Goal: Task Accomplishment & Management: Manage account settings

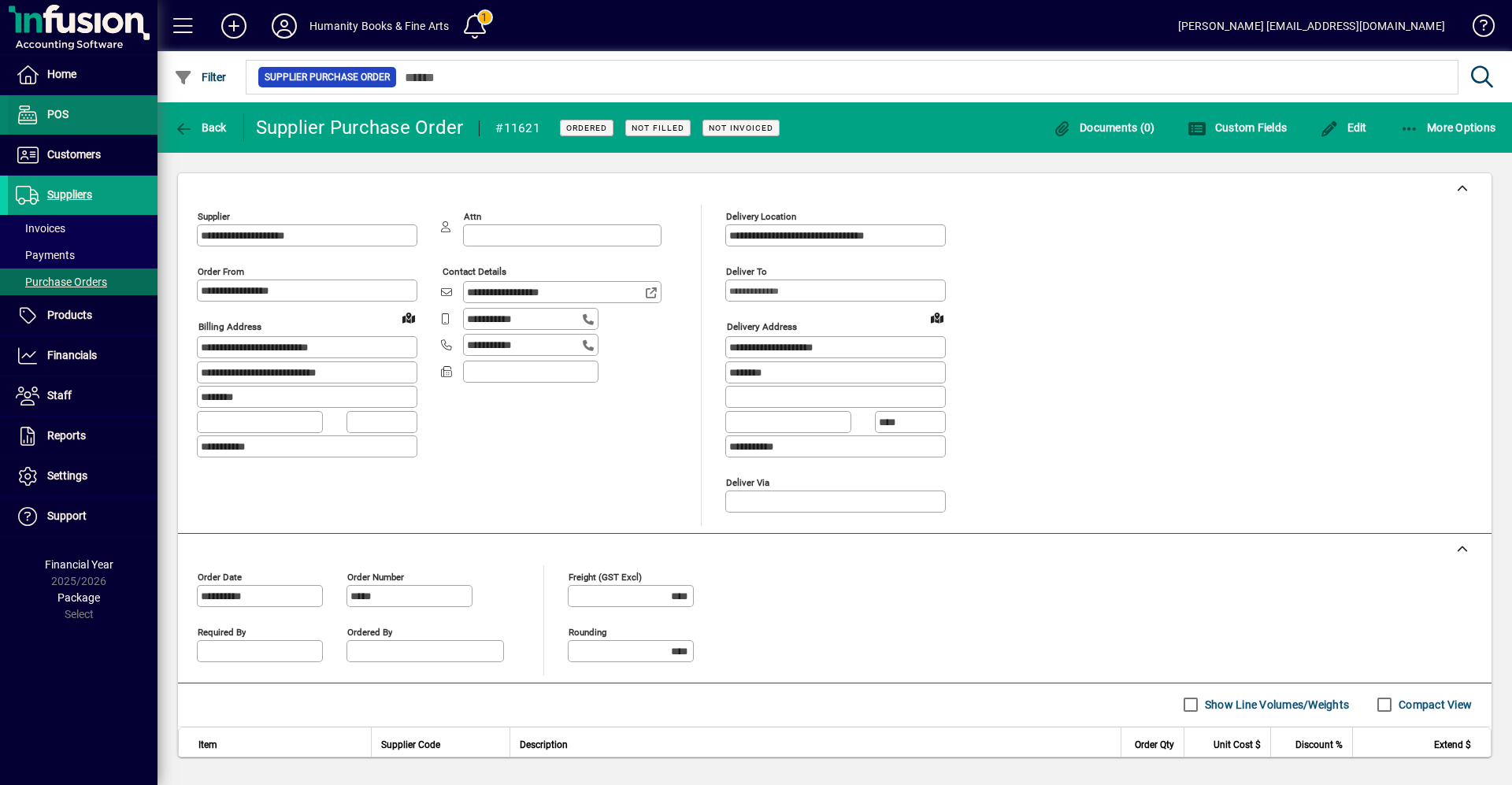
scroll to position [44, 0]
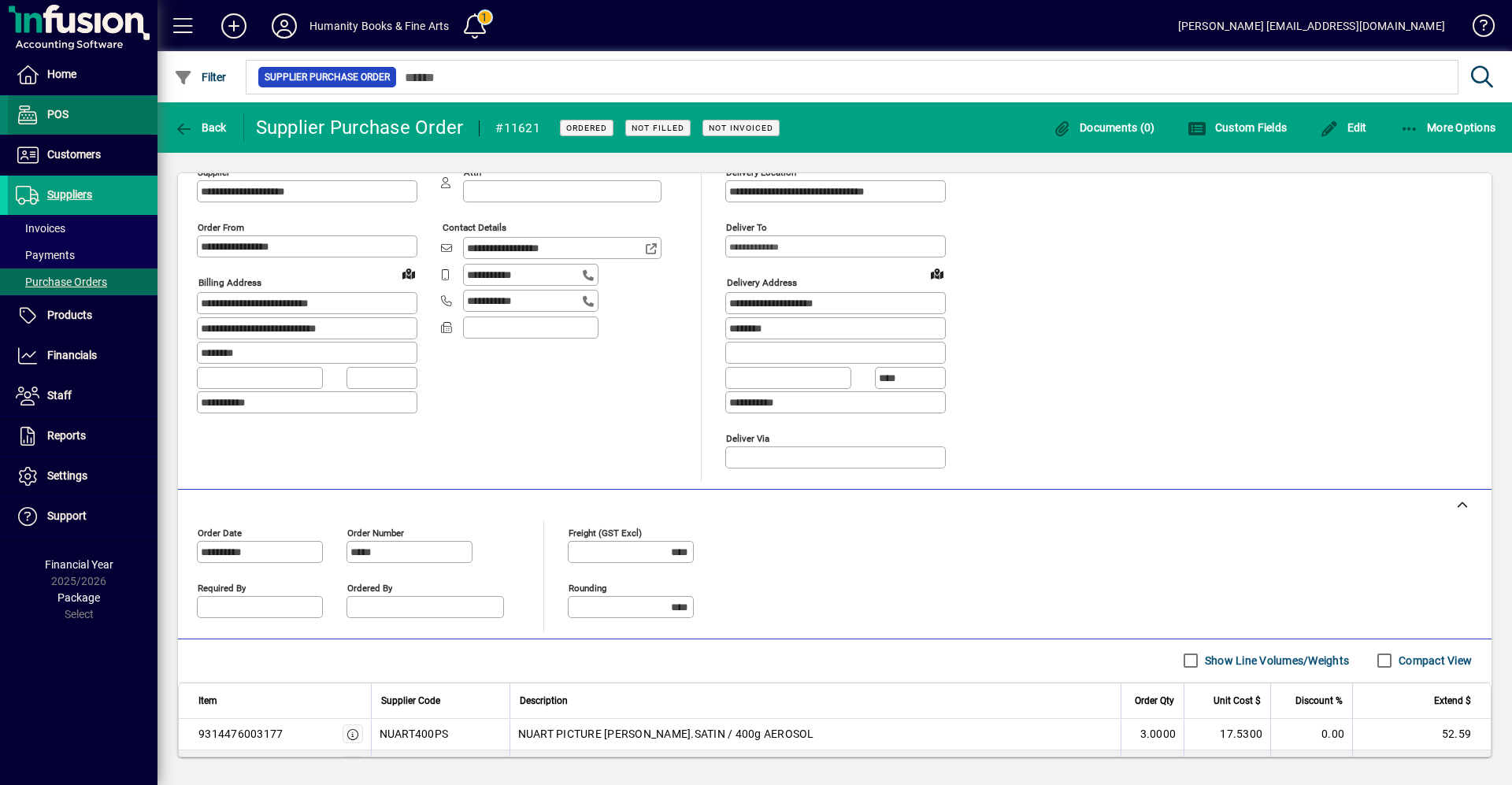
click at [53, 105] on link "POS" at bounding box center [83, 115] width 150 height 39
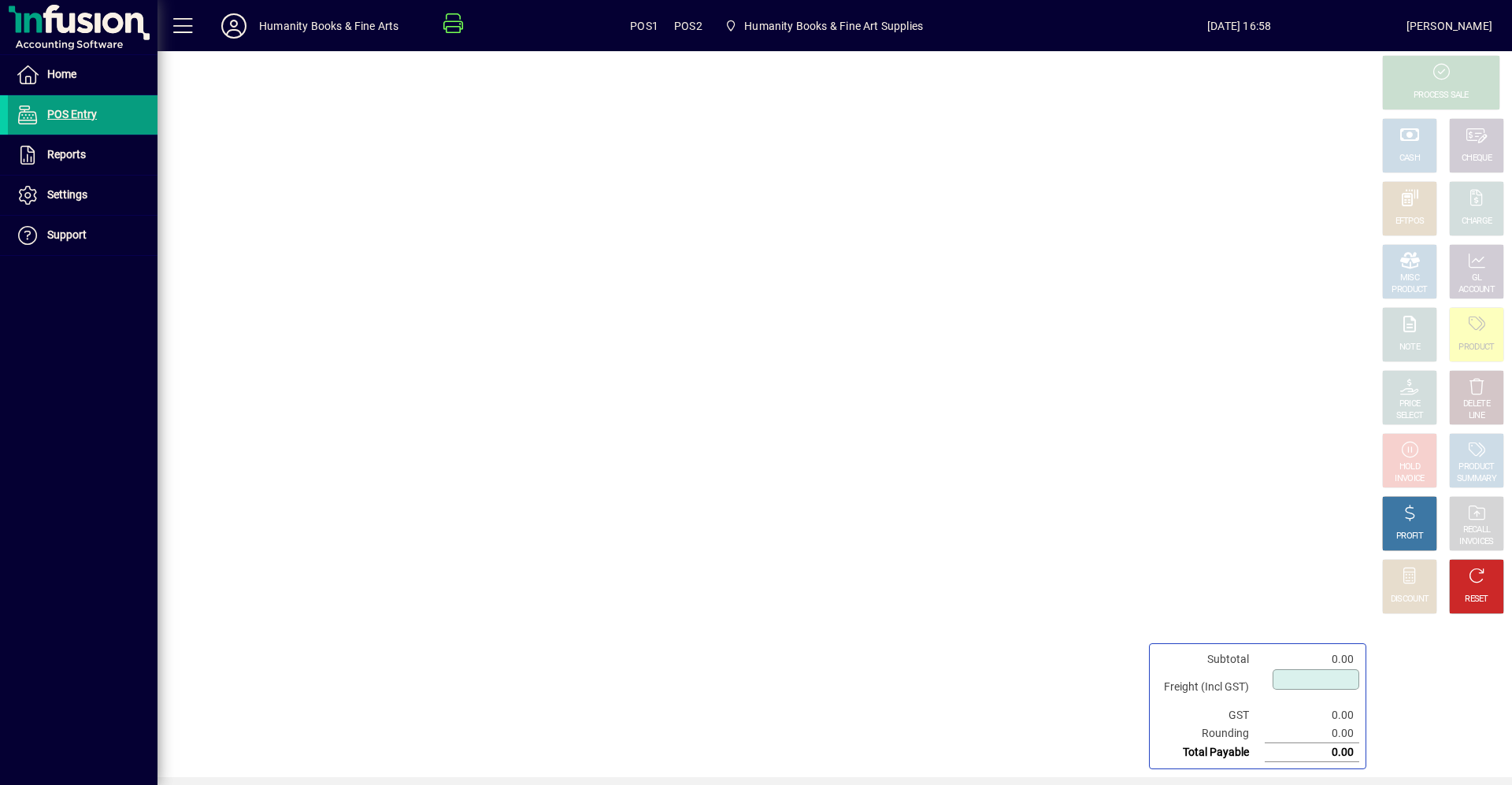
type input "****"
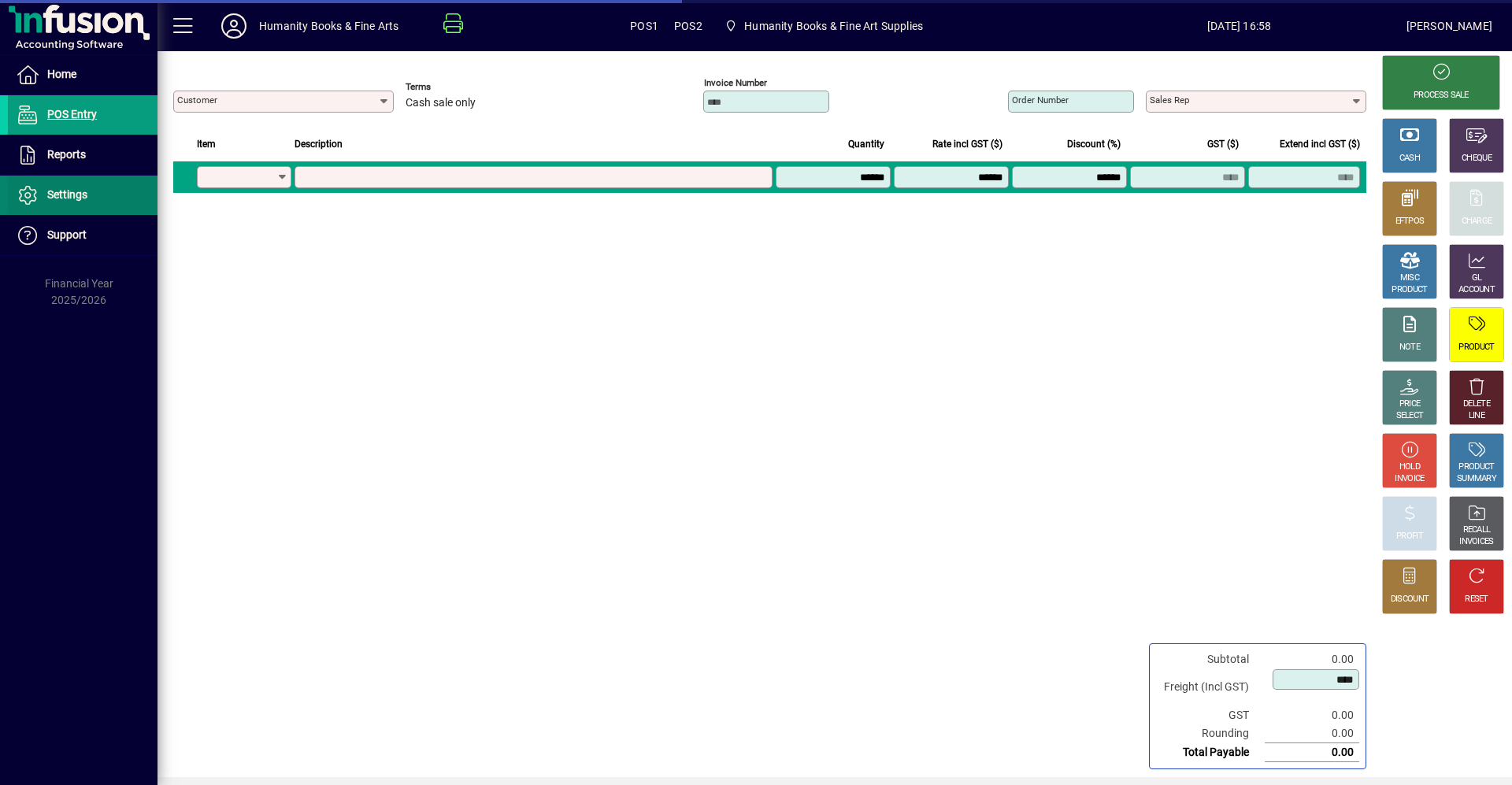
type input "**********"
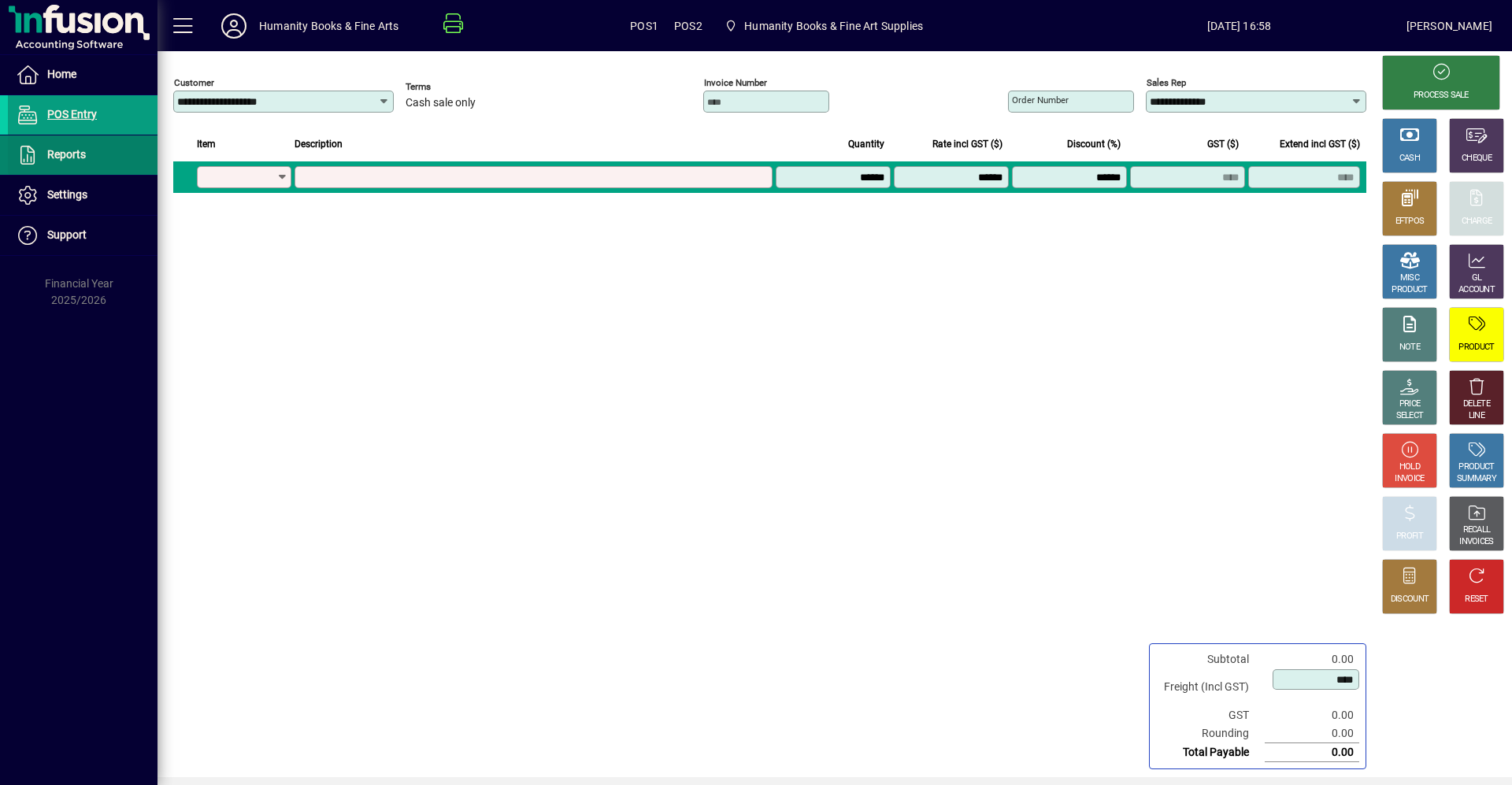
click at [71, 151] on span "Reports" at bounding box center [67, 155] width 38 height 13
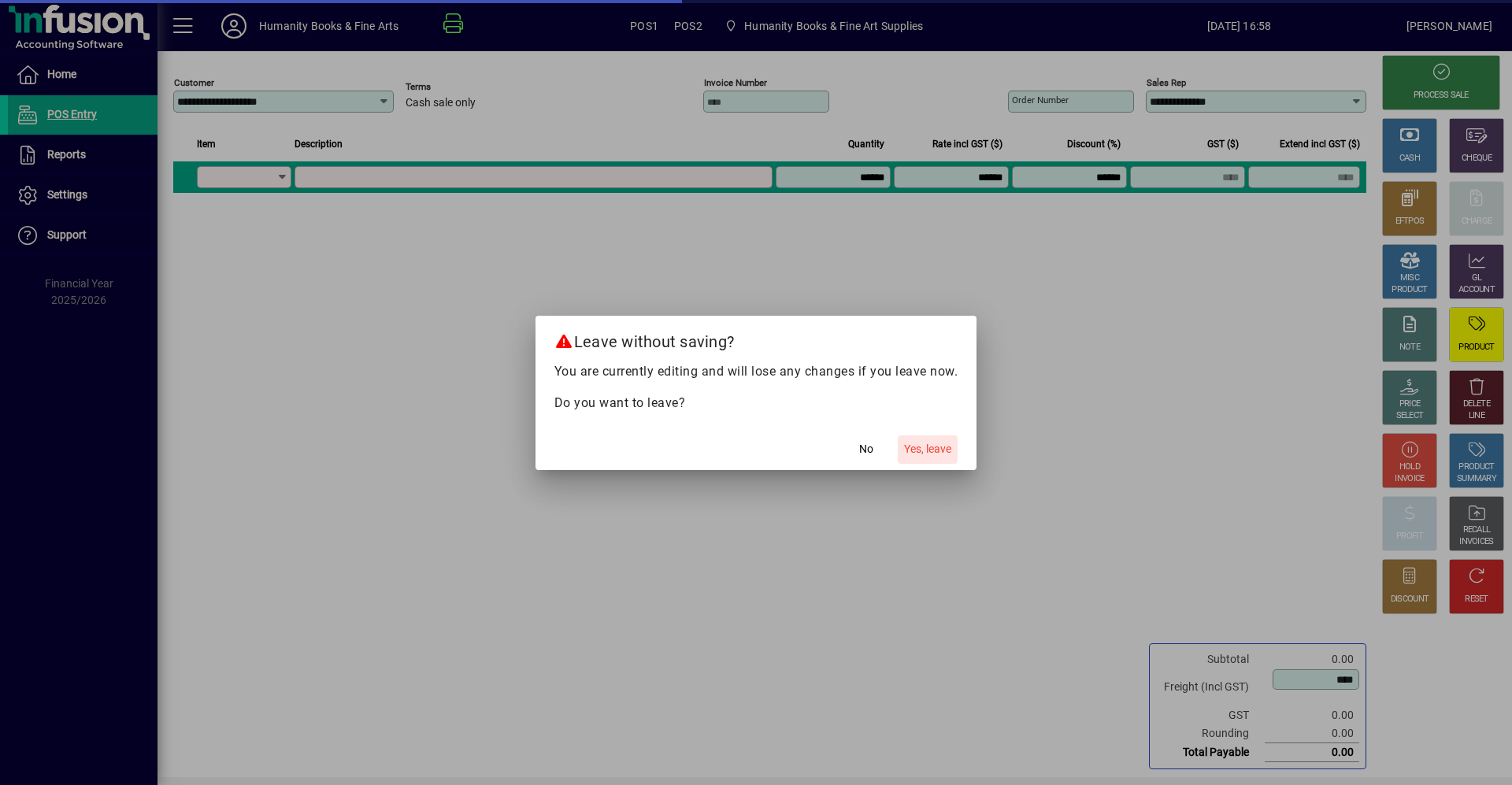
click at [927, 442] on span "Yes, leave" at bounding box center [927, 449] width 47 height 17
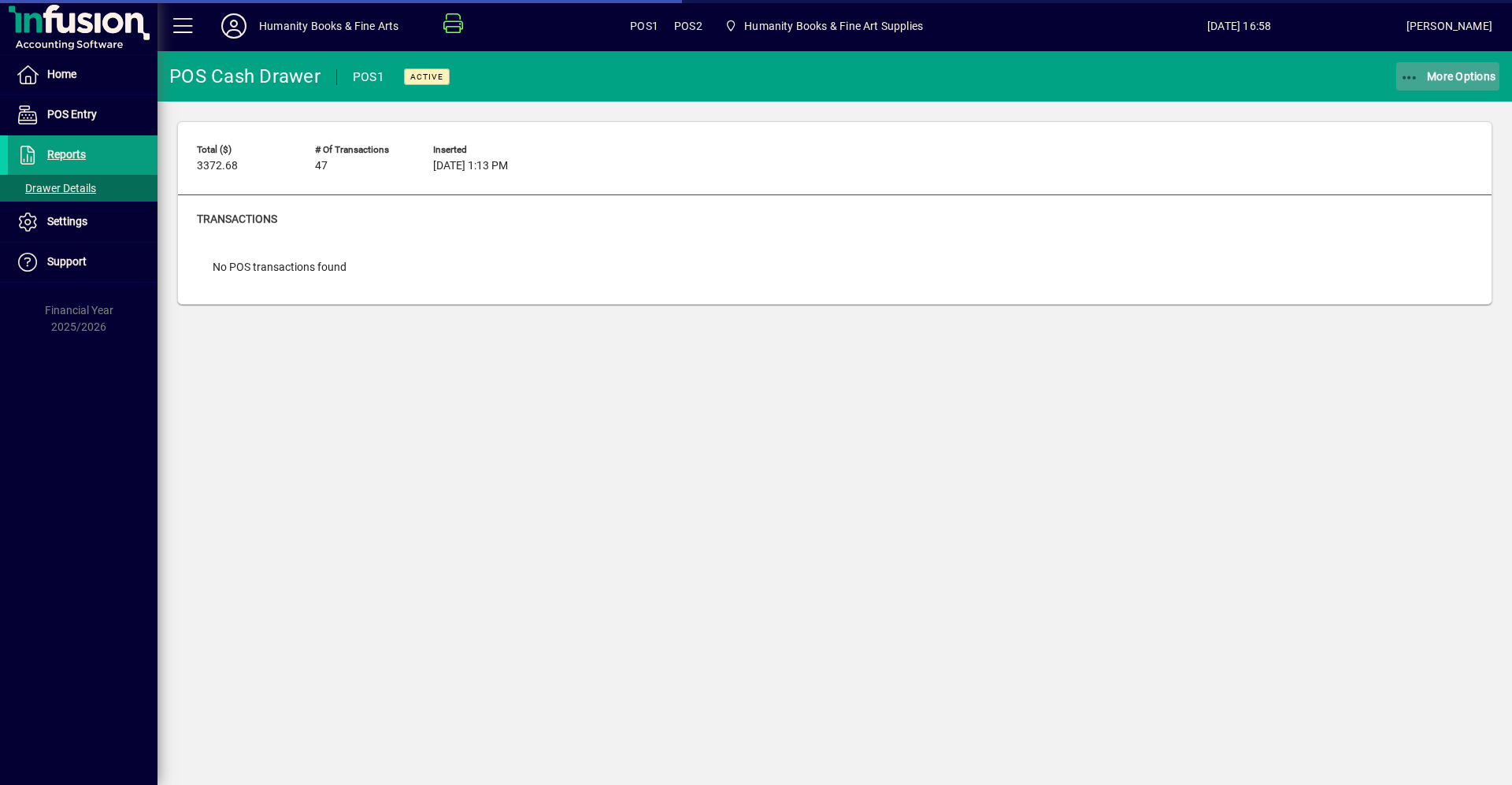
click at [1410, 74] on icon "button" at bounding box center [1409, 78] width 20 height 16
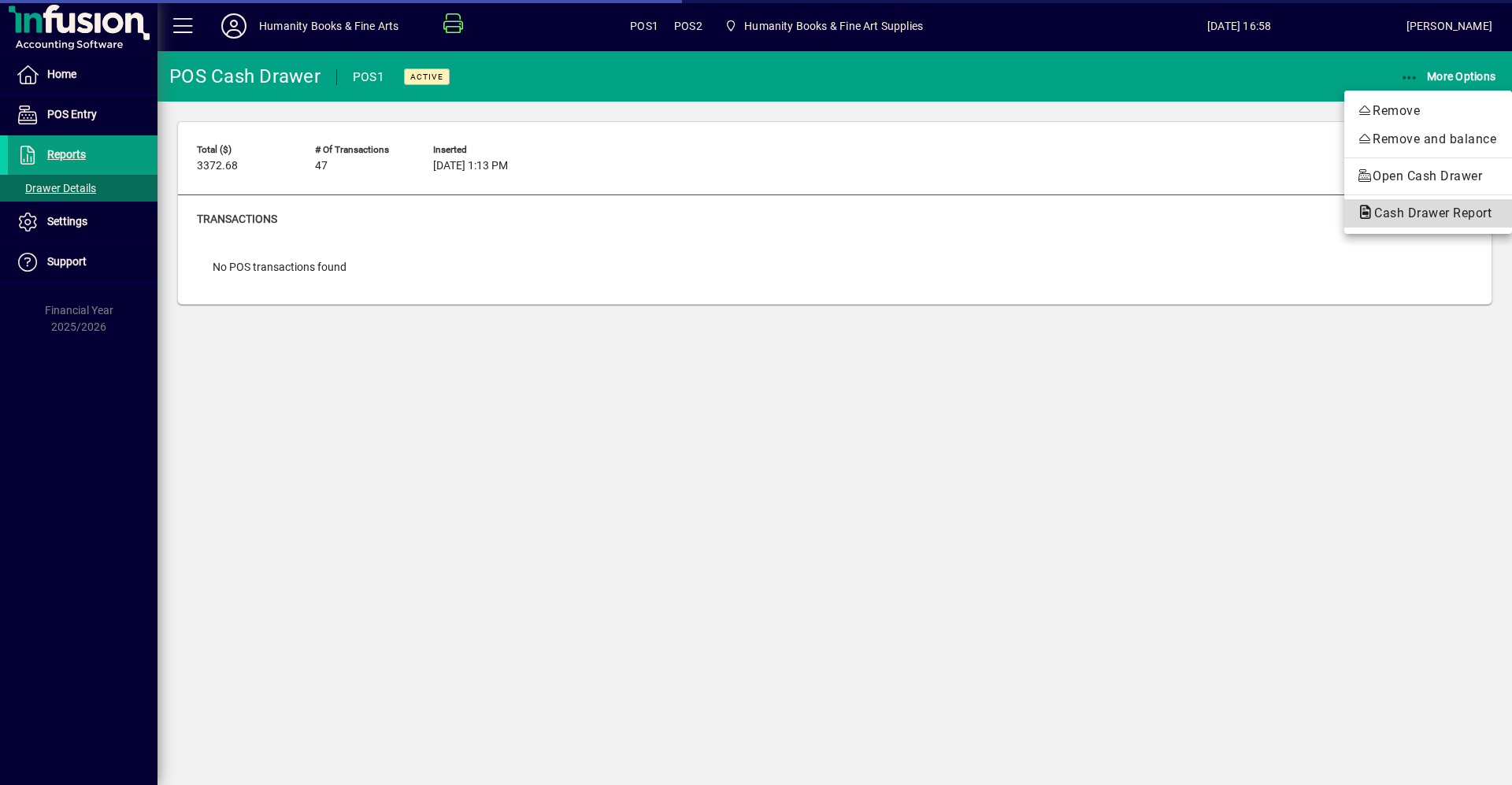
click at [1421, 213] on span "Cash Drawer Report" at bounding box center [1428, 212] width 143 height 15
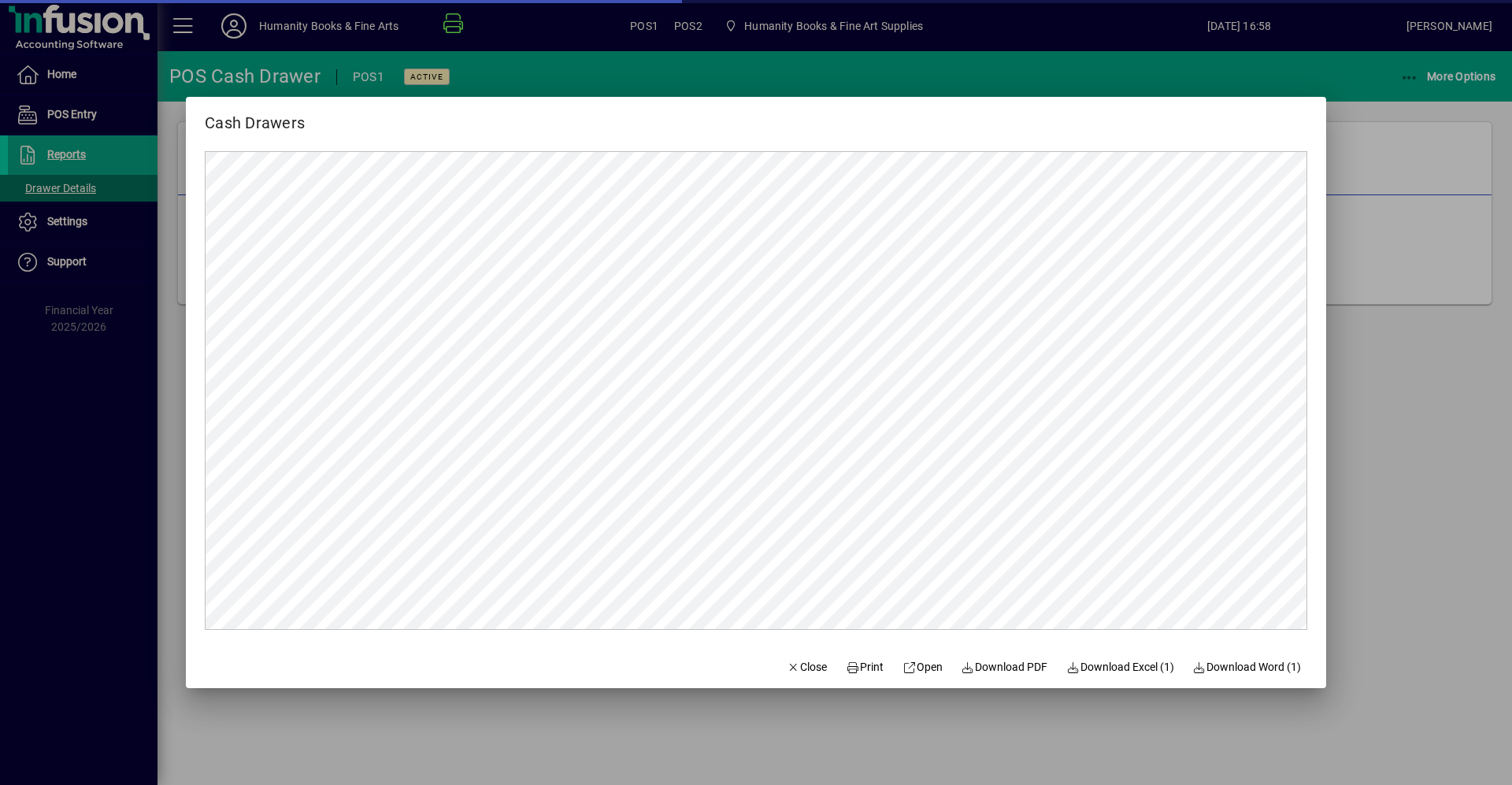
click at [1386, 411] on div at bounding box center [756, 392] width 1512 height 785
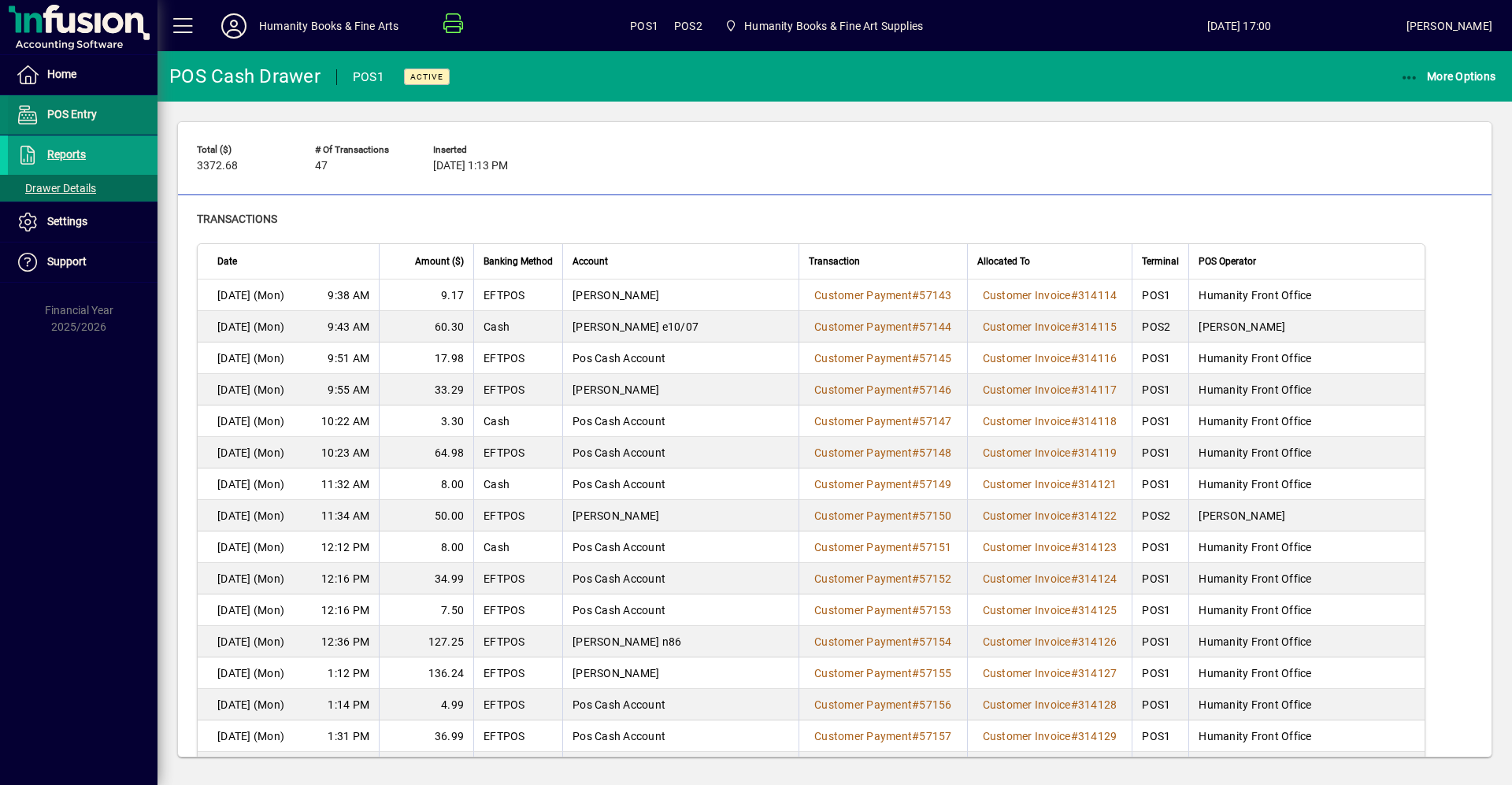
click at [72, 116] on span "POS Entry" at bounding box center [72, 115] width 50 height 13
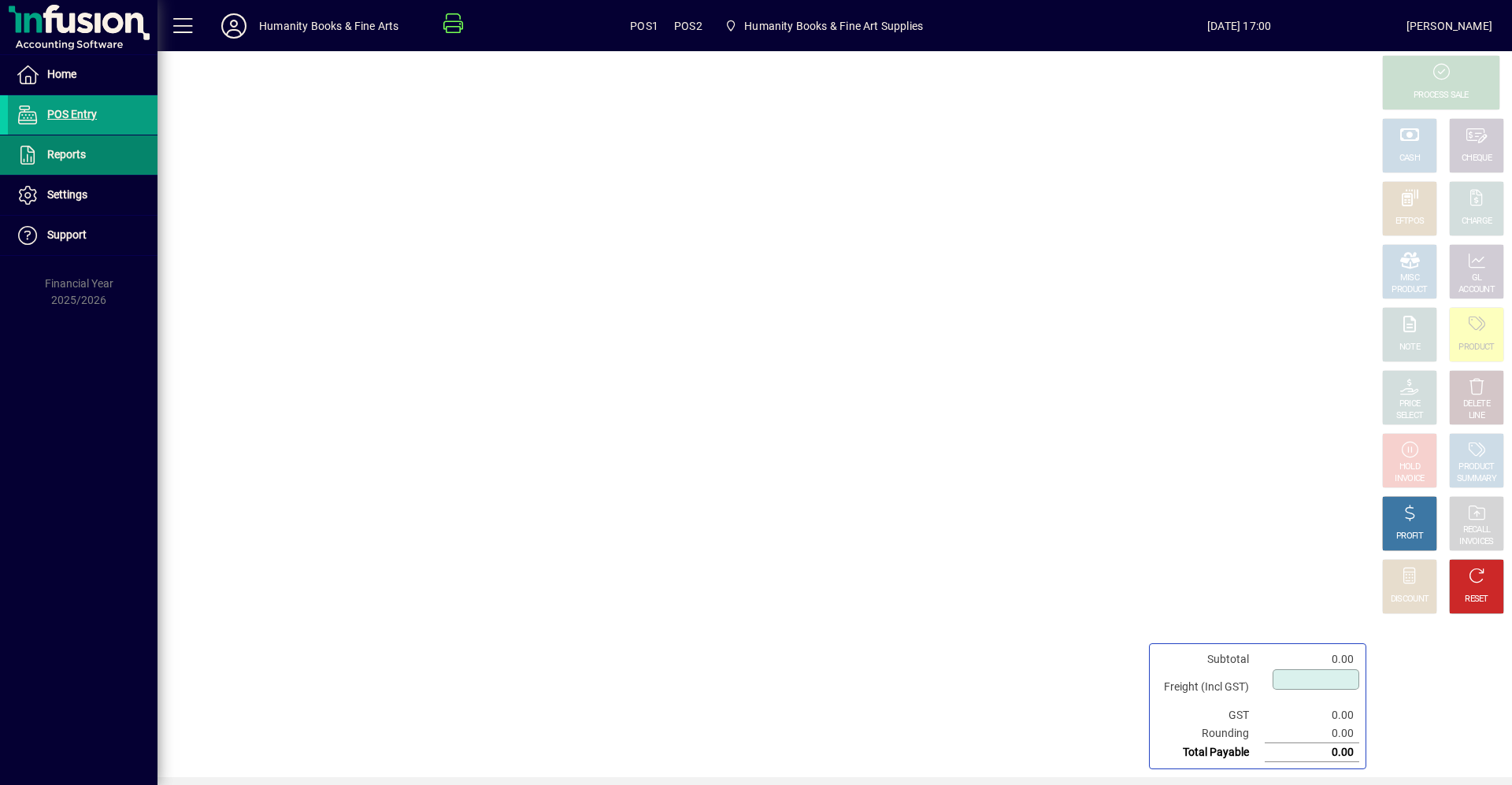
type input "****"
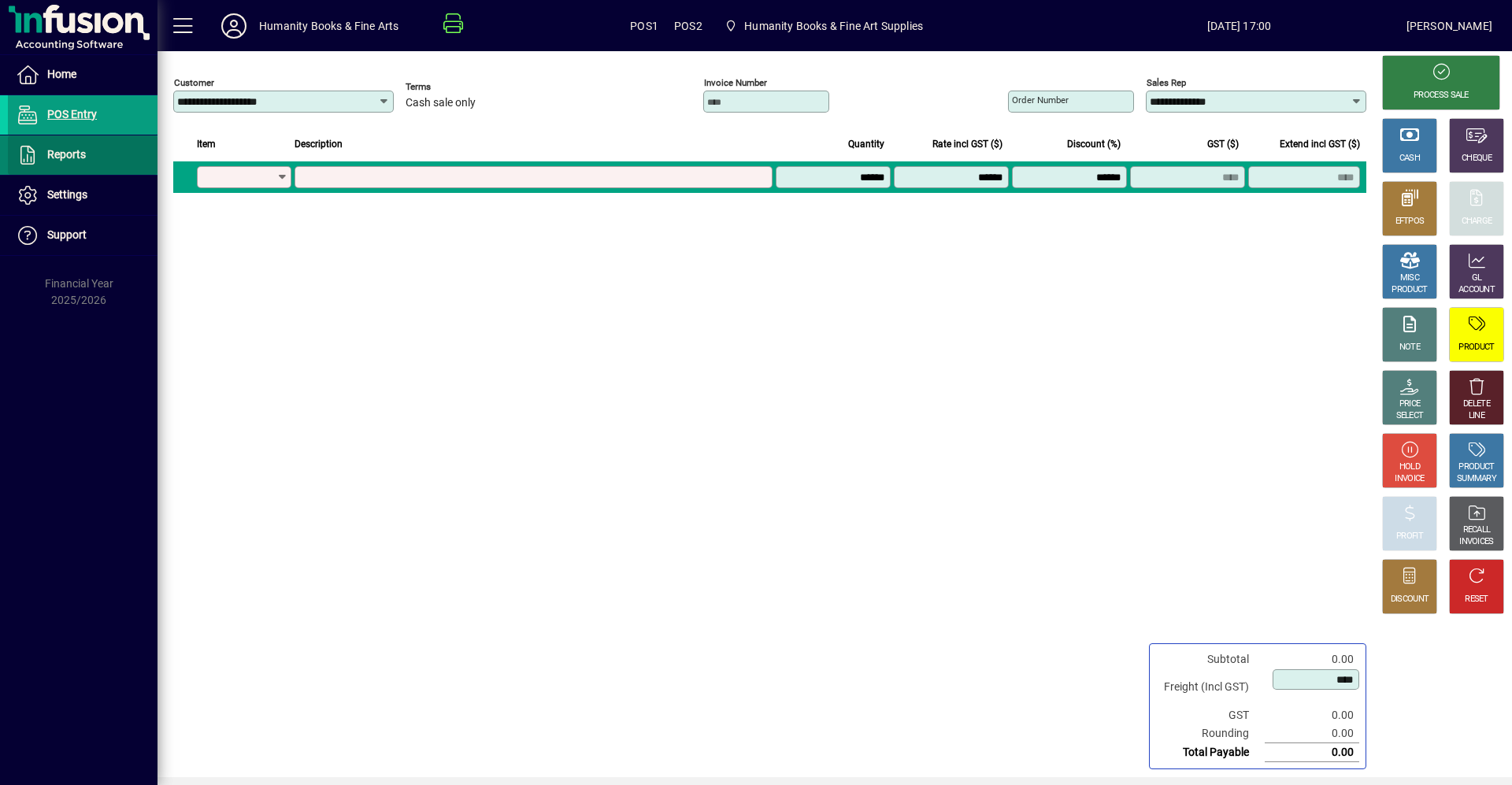
click at [99, 162] on span at bounding box center [83, 155] width 150 height 38
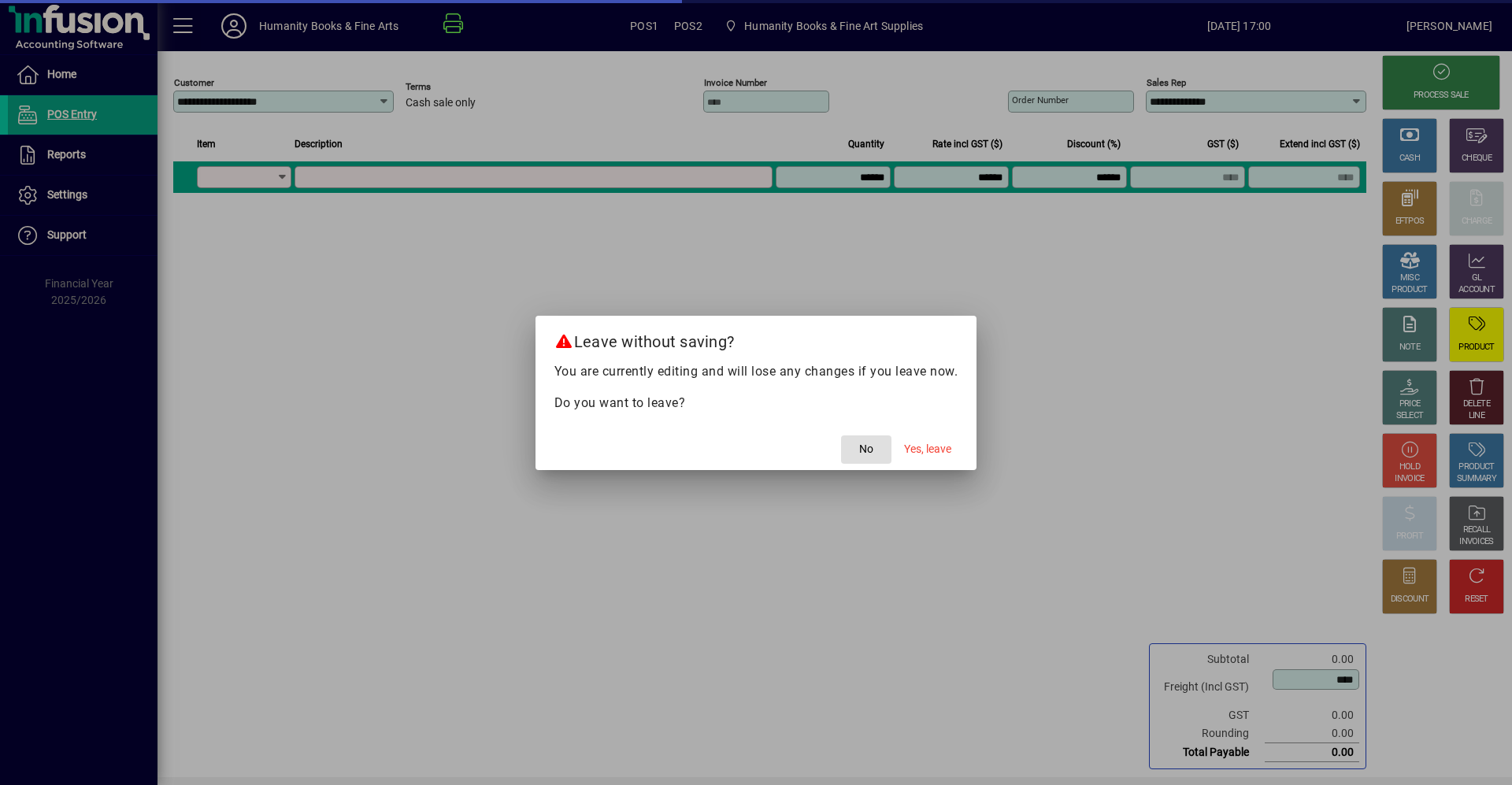
click at [874, 451] on span "button" at bounding box center [866, 449] width 51 height 38
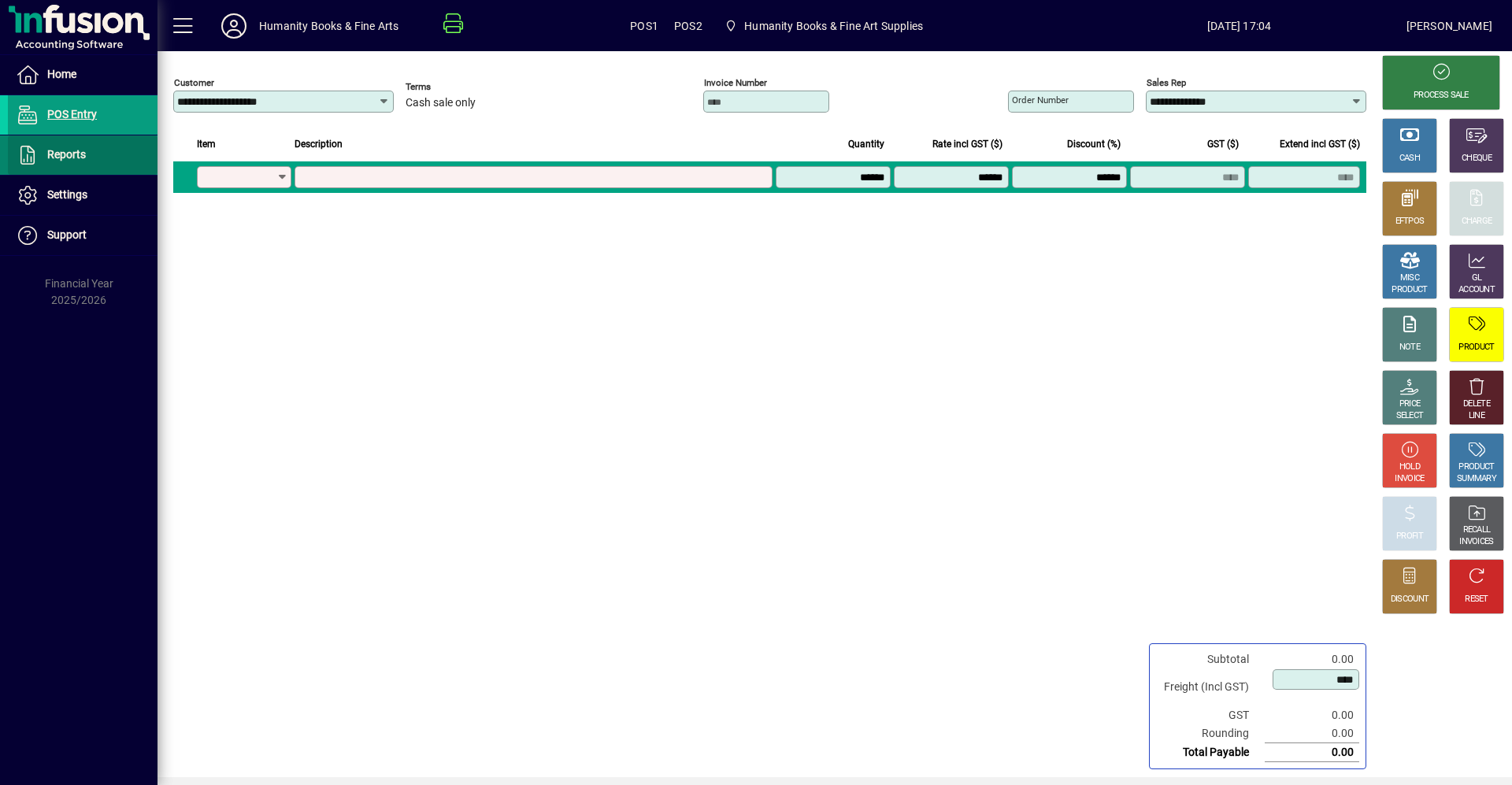
click at [80, 161] on span "Reports" at bounding box center [46, 156] width 78 height 19
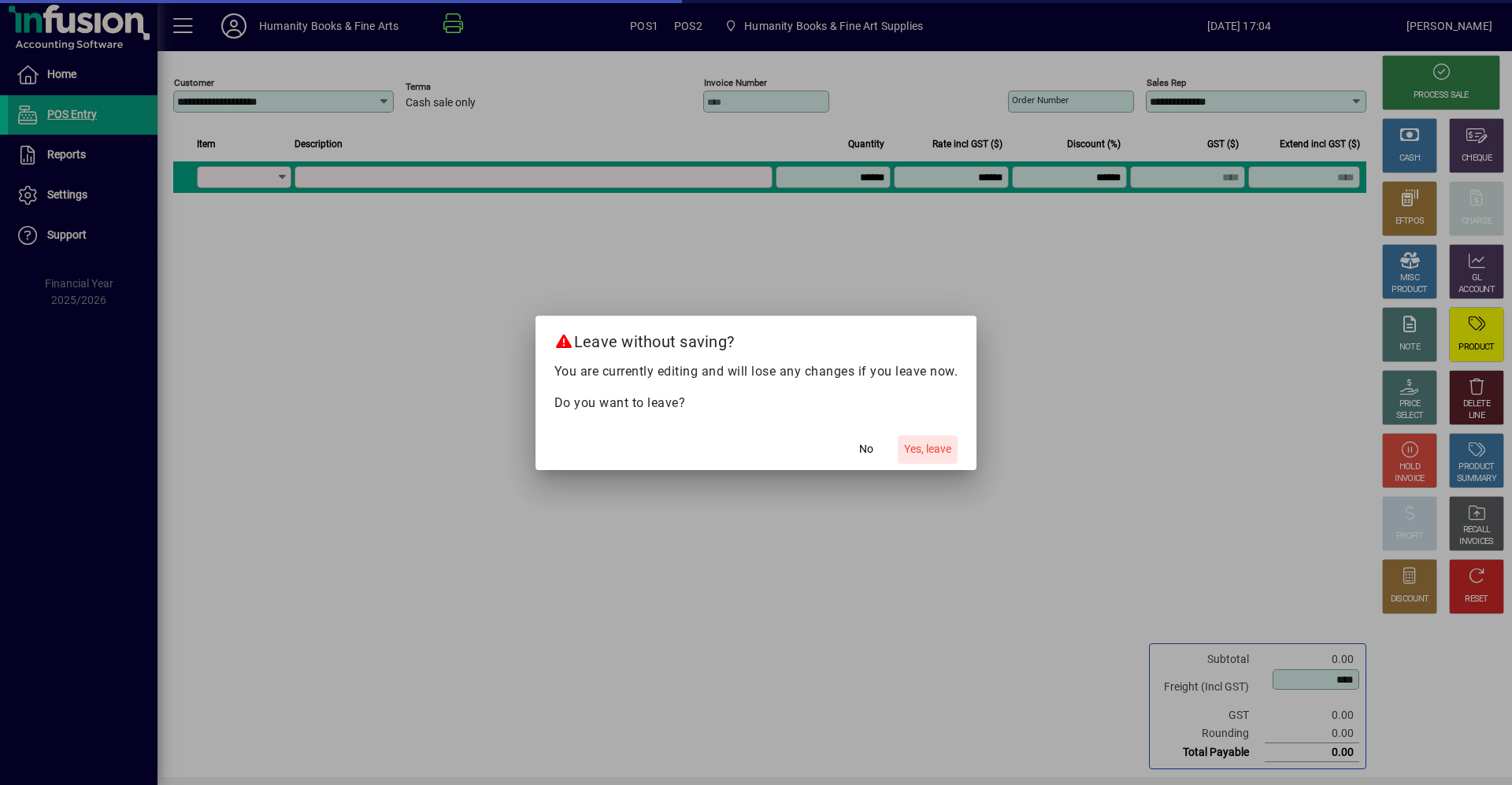
click at [930, 450] on span "Yes, leave" at bounding box center [927, 449] width 47 height 17
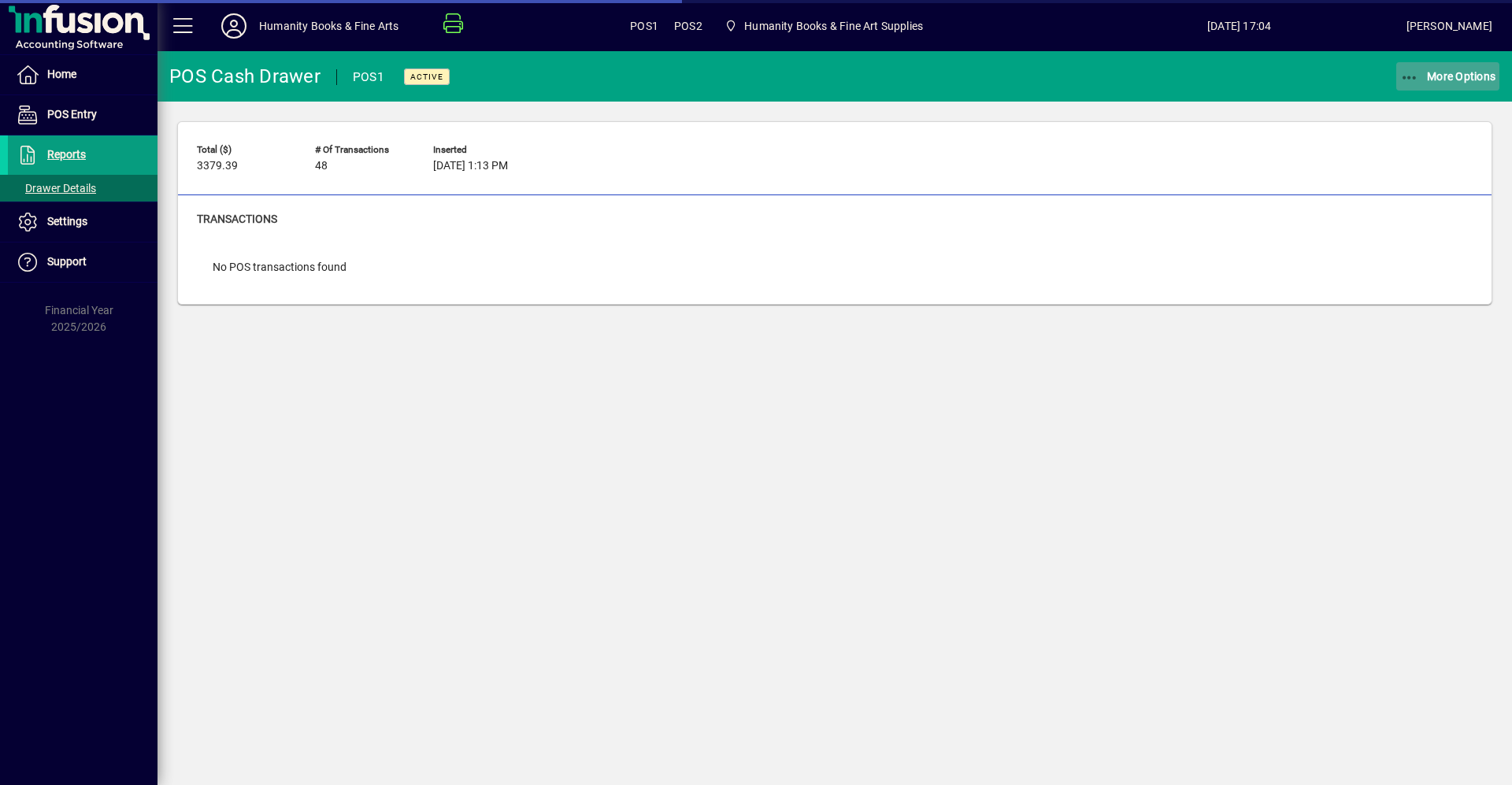
click at [1406, 75] on icon "button" at bounding box center [1409, 78] width 20 height 16
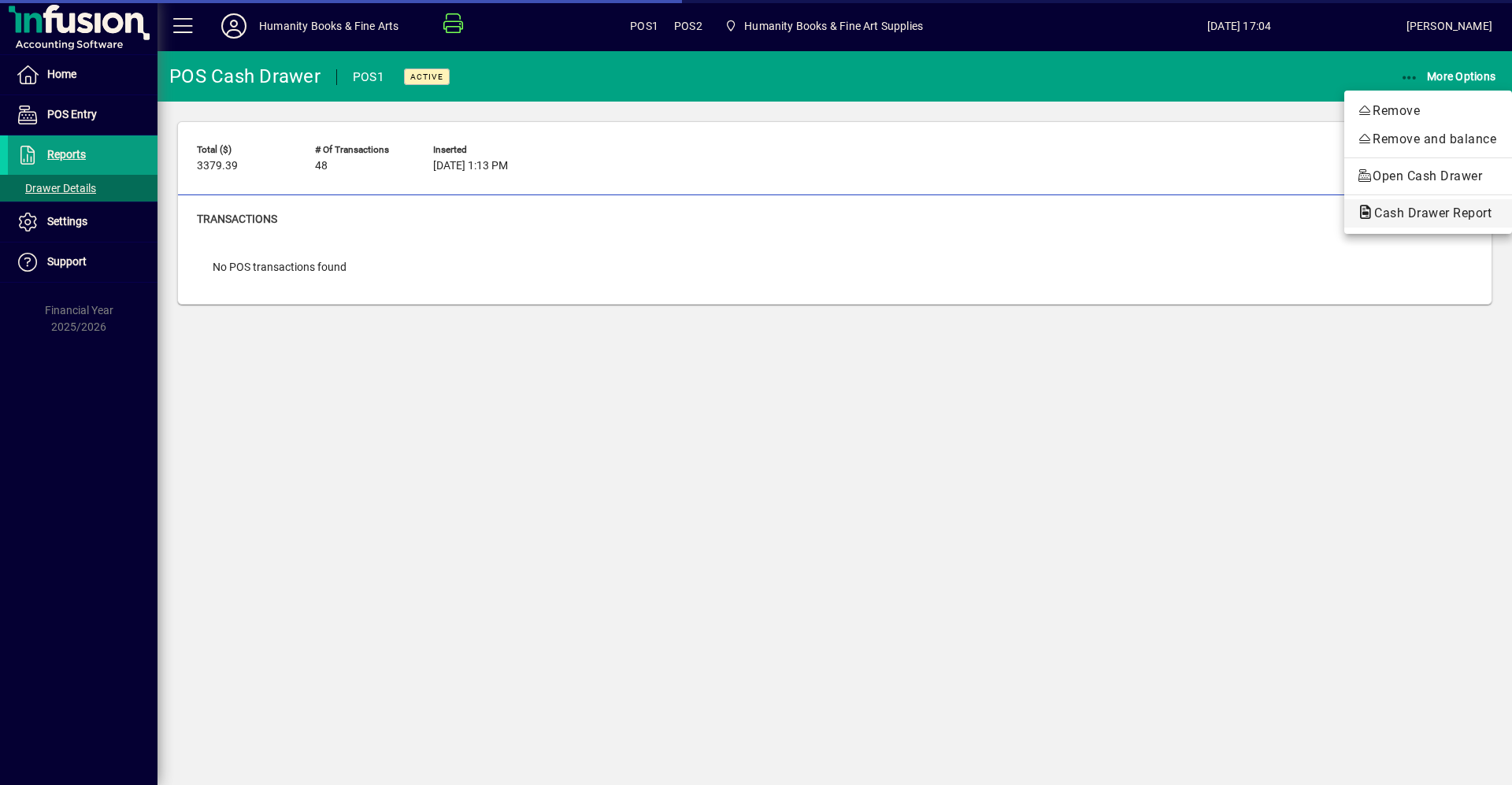
click at [1421, 204] on span "Cash Drawer Report" at bounding box center [1428, 213] width 143 height 19
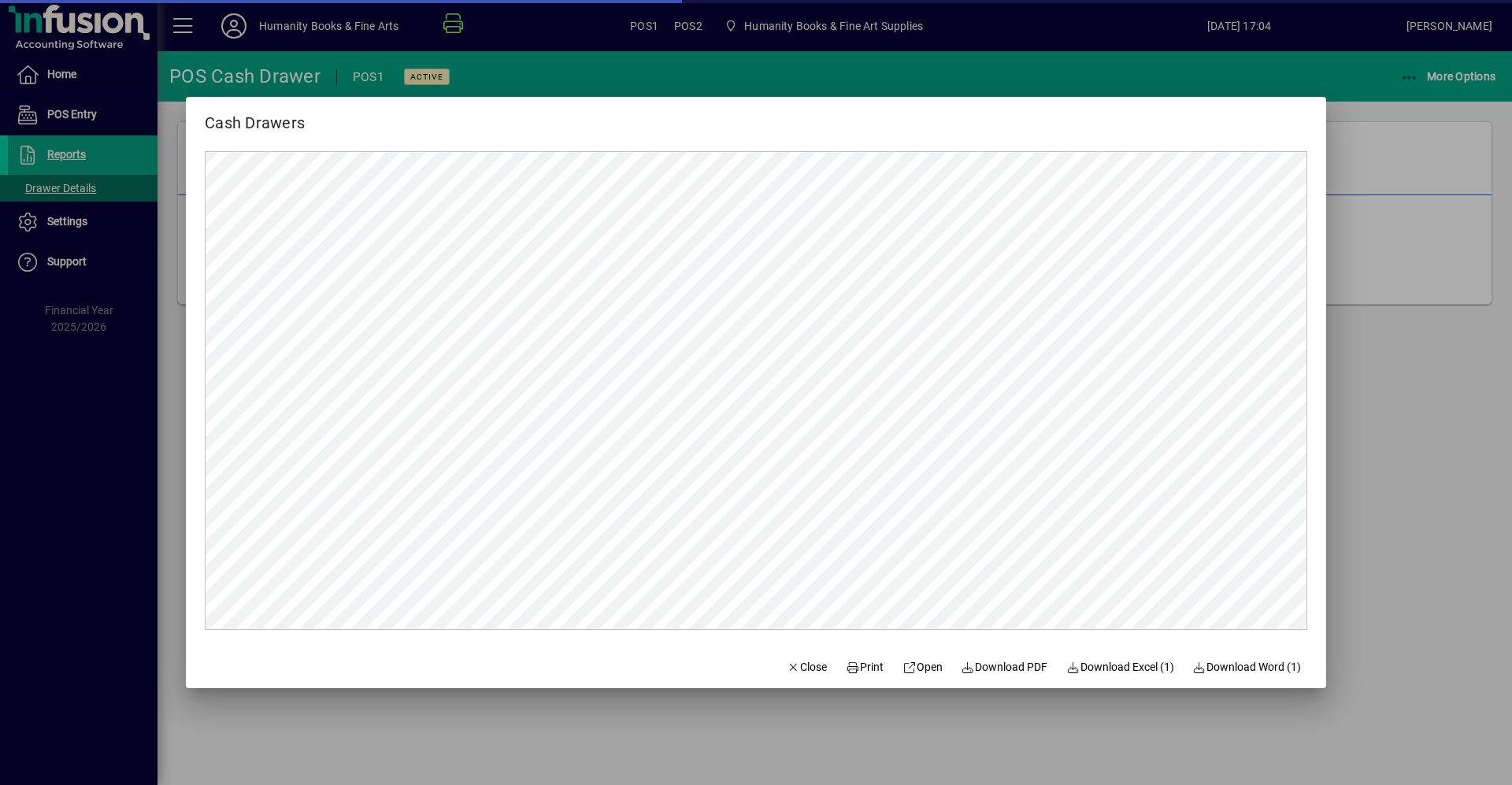
click at [1365, 577] on div at bounding box center [756, 392] width 1512 height 785
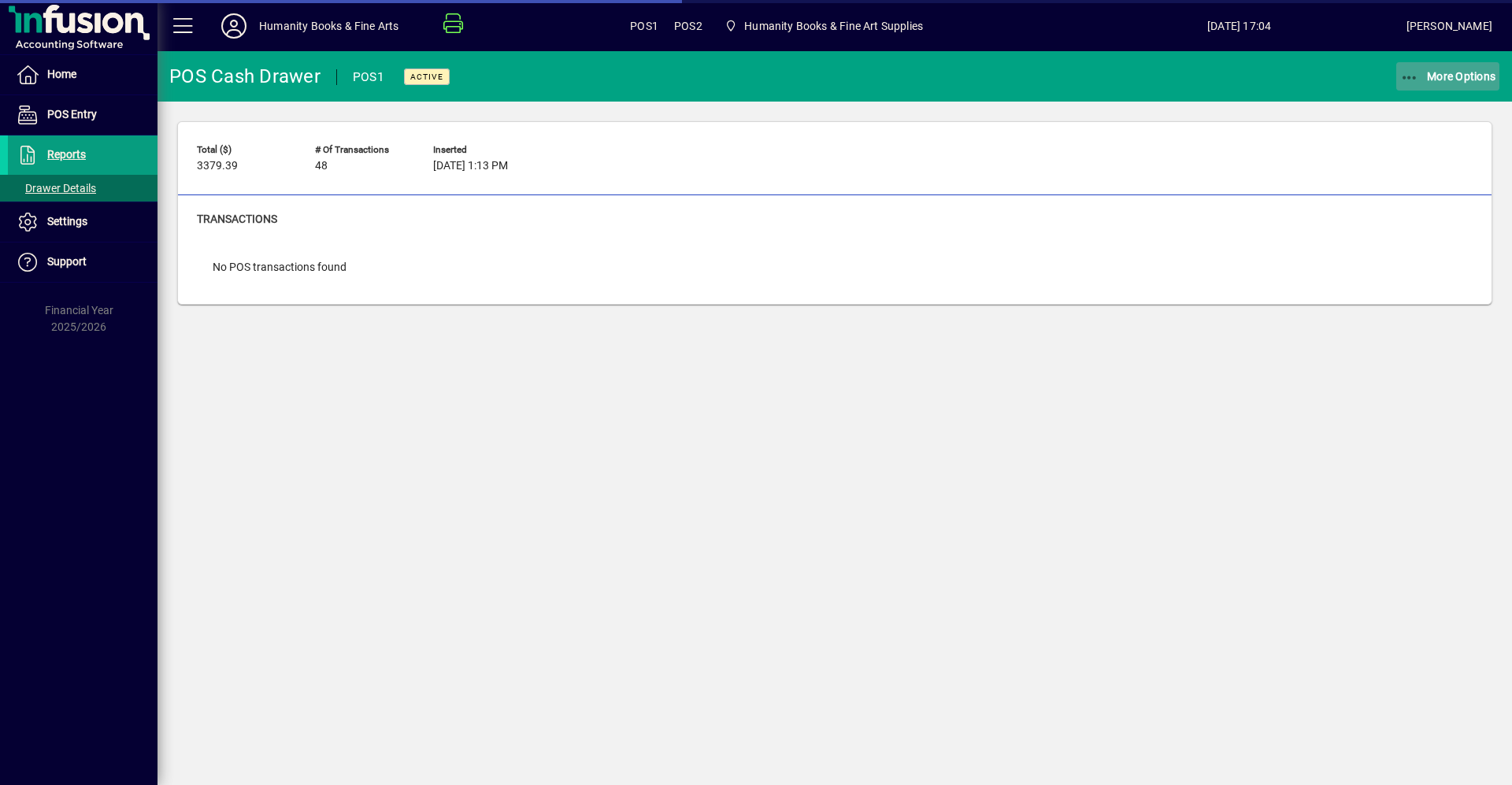
click at [1416, 70] on icon "button" at bounding box center [1409, 78] width 20 height 16
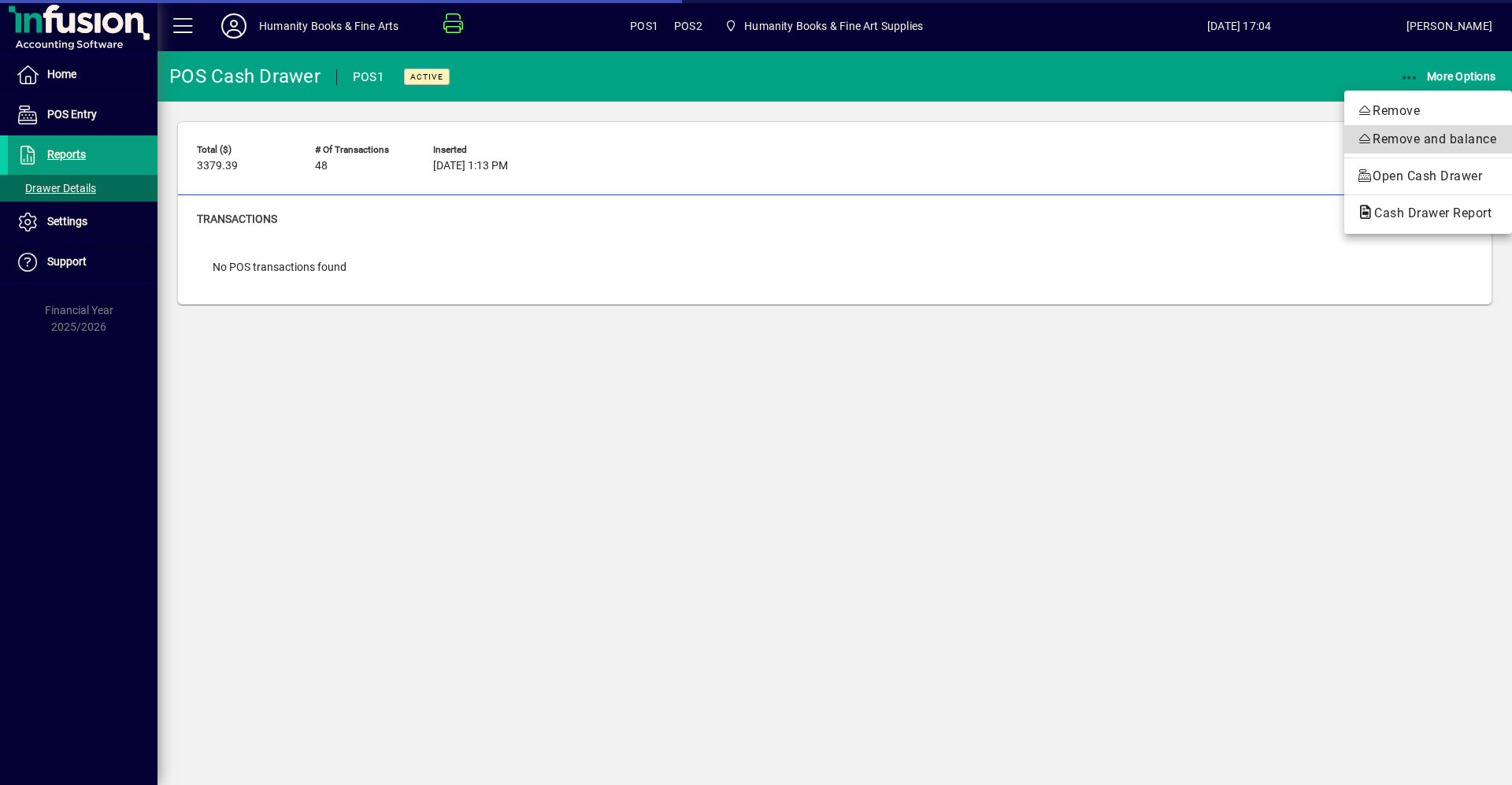
click at [1425, 139] on span "Remove and balance" at bounding box center [1428, 140] width 143 height 19
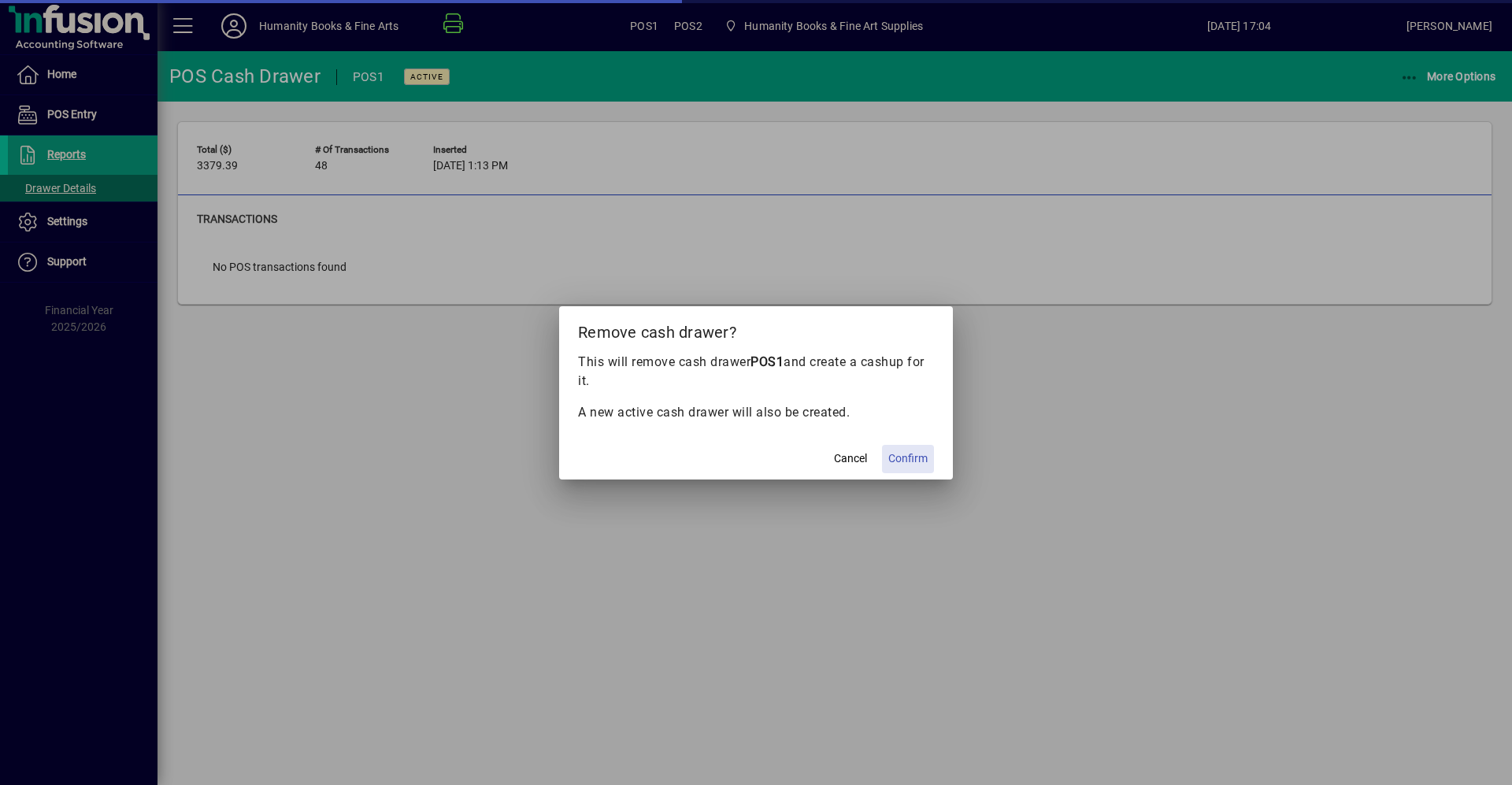
click at [920, 463] on span "Confirm" at bounding box center [908, 459] width 39 height 17
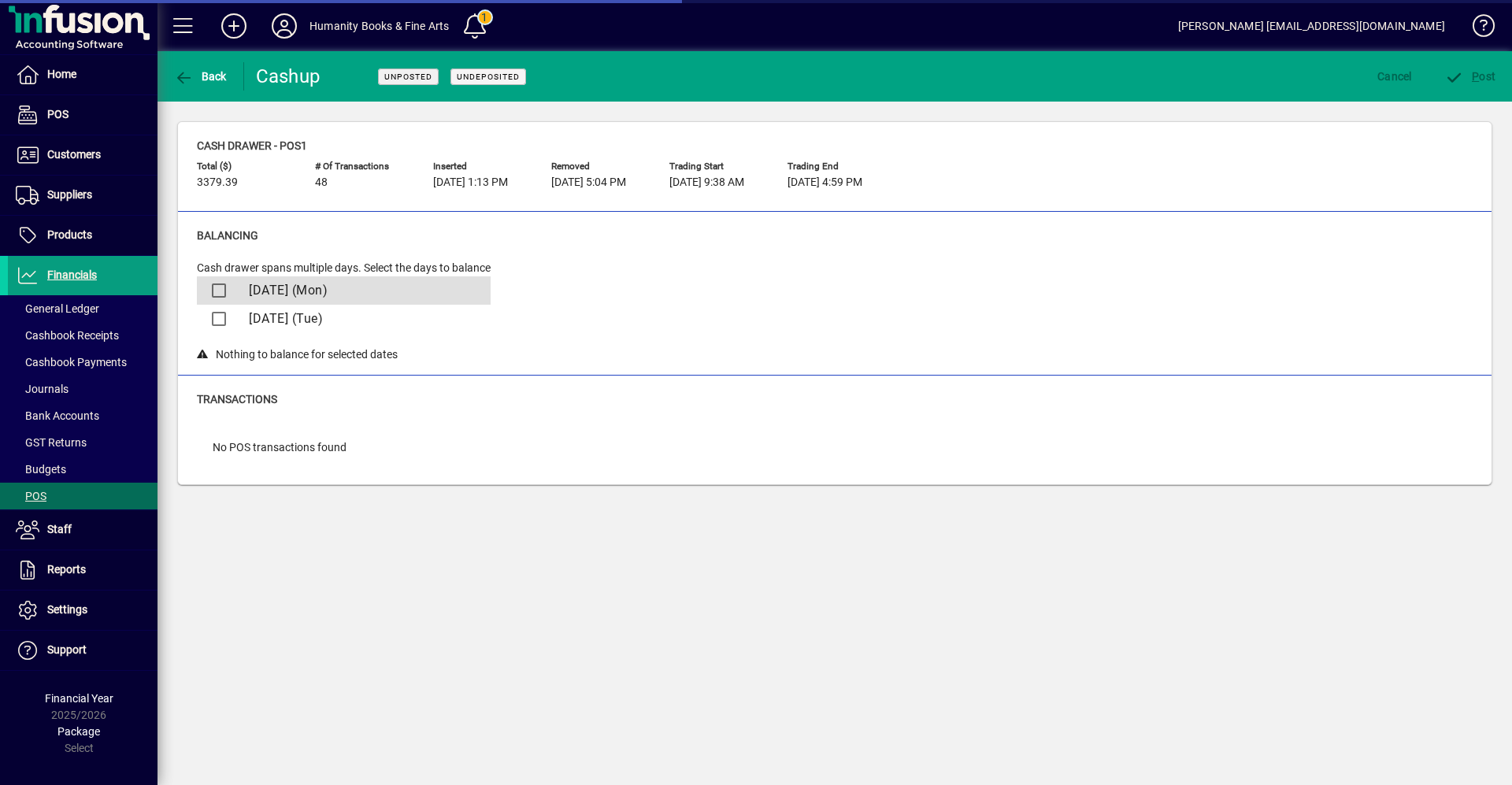
click at [269, 293] on span "[DATE] (Mon)" at bounding box center [288, 290] width 79 height 15
click at [227, 286] on div at bounding box center [216, 290] width 26 height 31
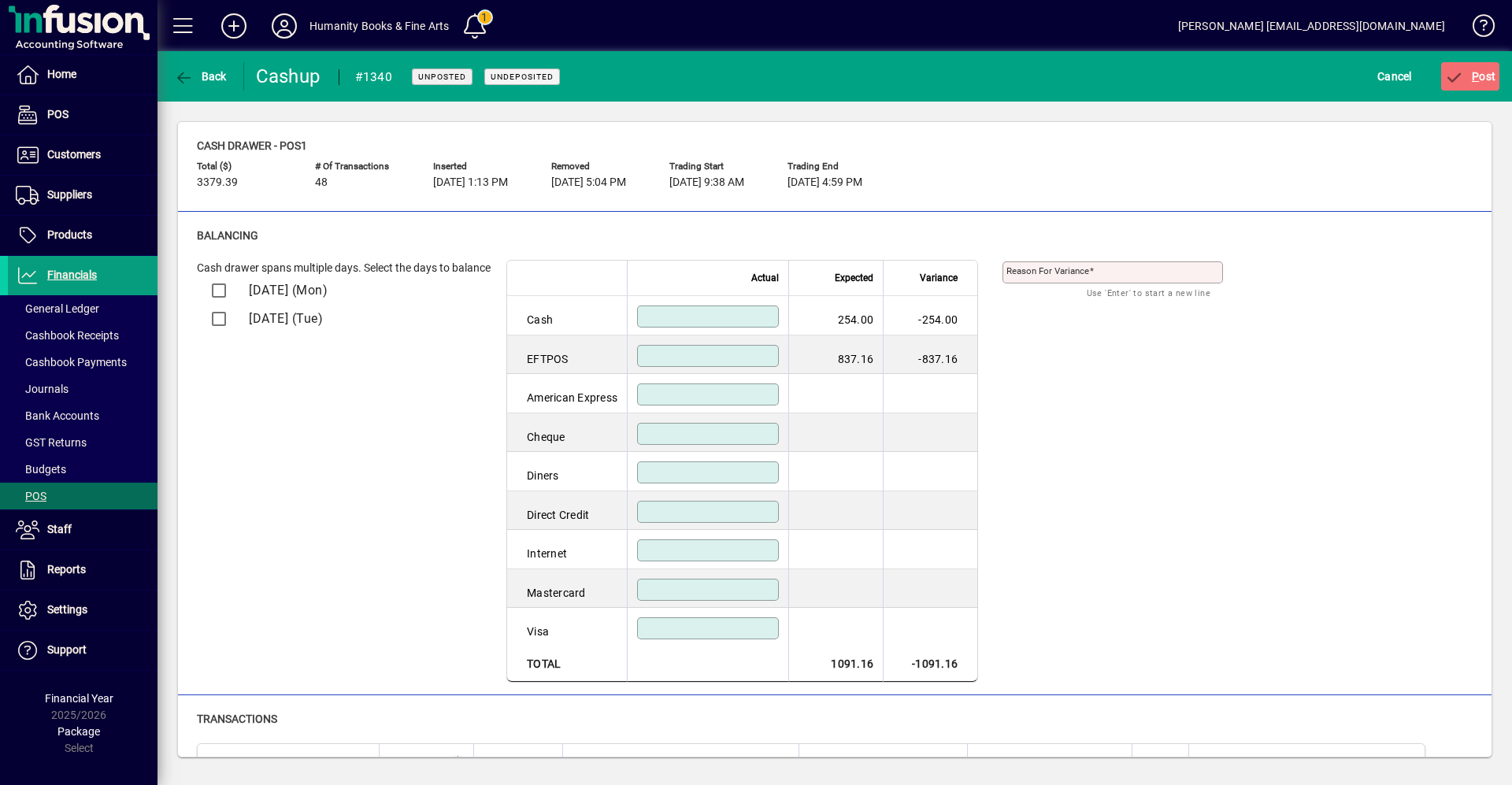
click at [694, 322] on input at bounding box center [709, 317] width 137 height 13
type input "******"
click at [652, 361] on input at bounding box center [709, 356] width 137 height 13
type input "******"
click at [1486, 73] on span "P ost" at bounding box center [1470, 76] width 51 height 13
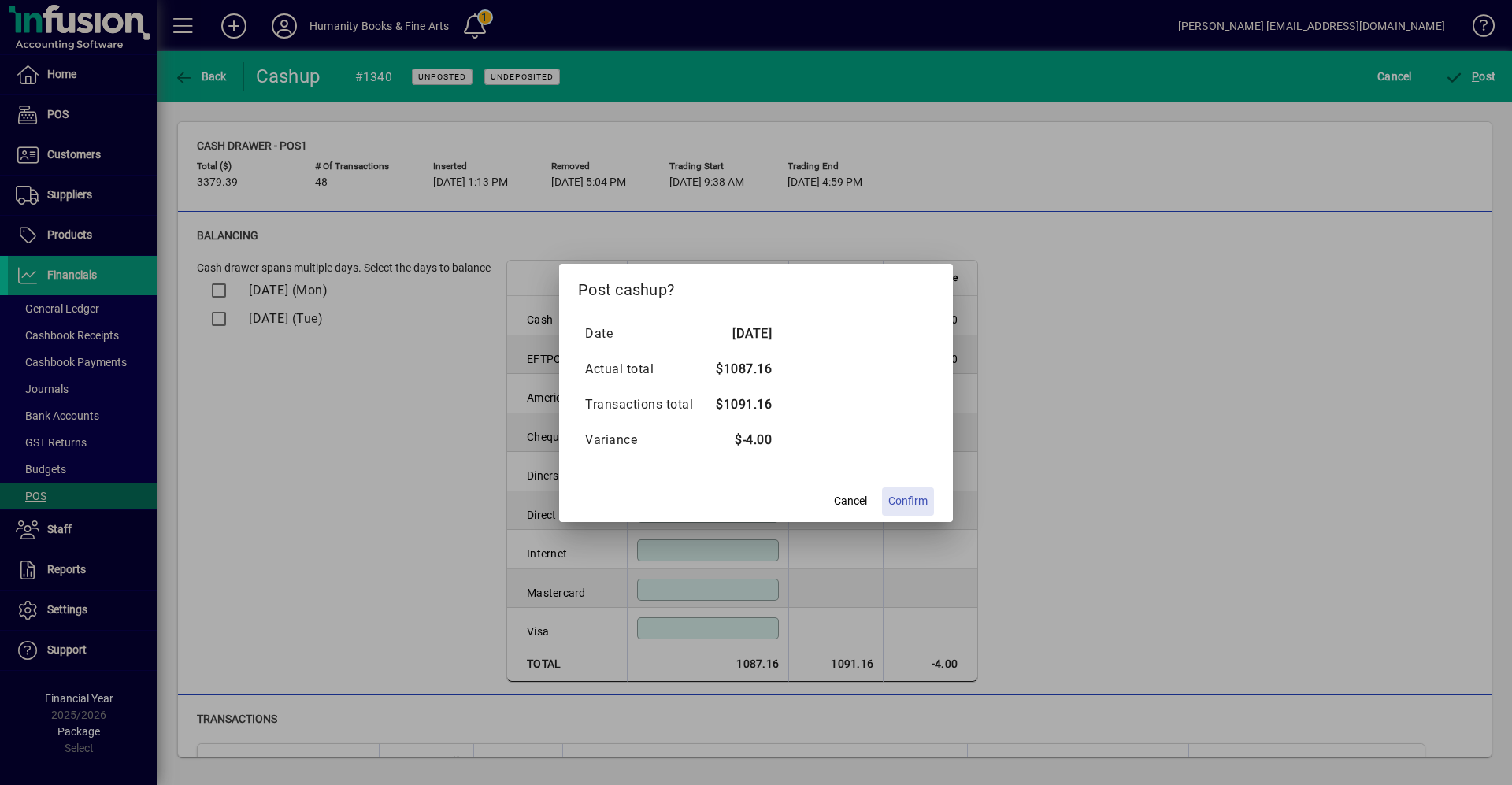
click at [912, 504] on span "Confirm" at bounding box center [908, 501] width 39 height 17
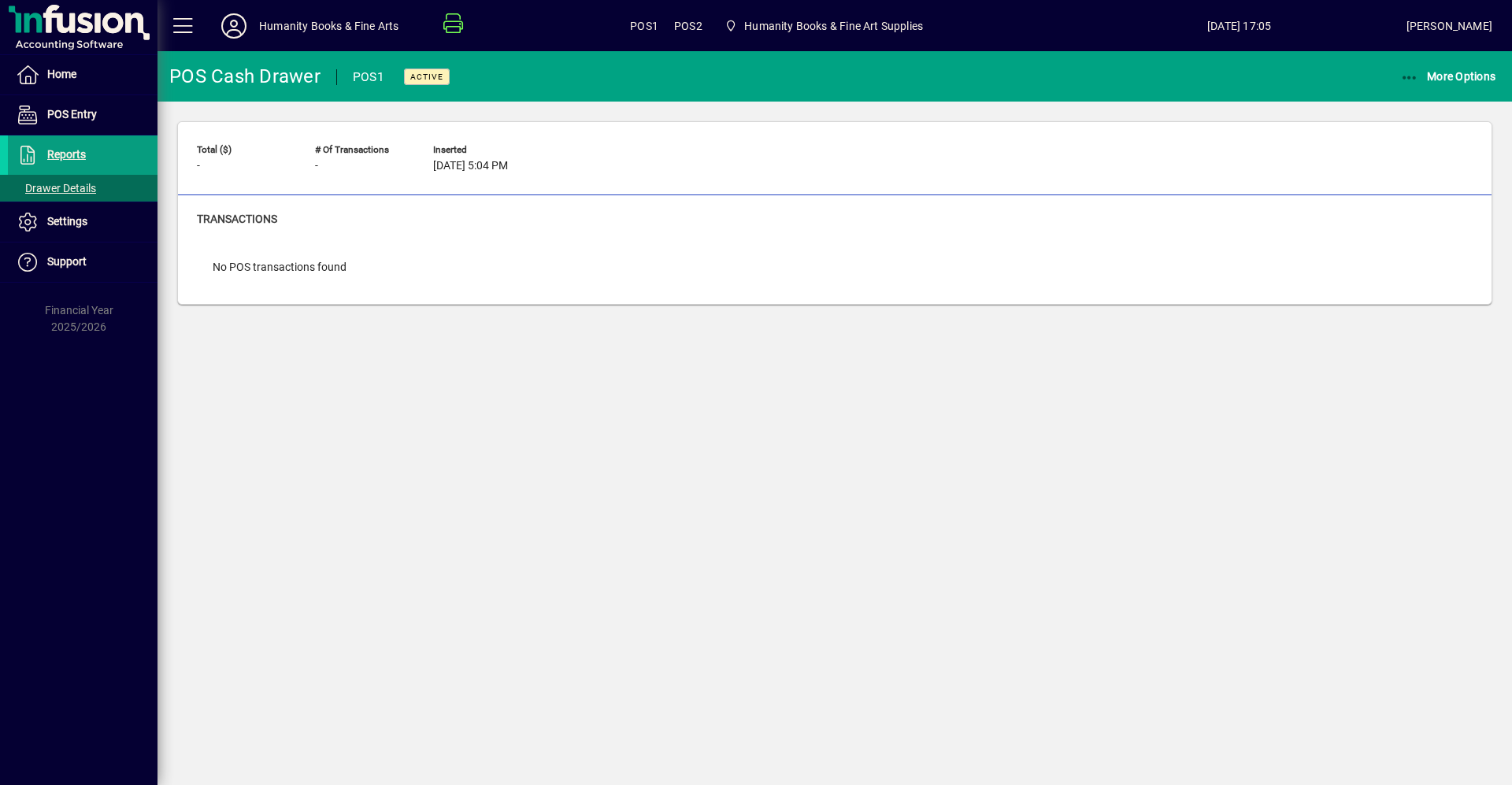
click at [766, 477] on div "POS Cash Drawer POS1 Active More Options Total ($) - # of Transactions - Insert…" at bounding box center [834, 418] width 1354 height 734
click at [229, 36] on icon at bounding box center [233, 26] width 31 height 25
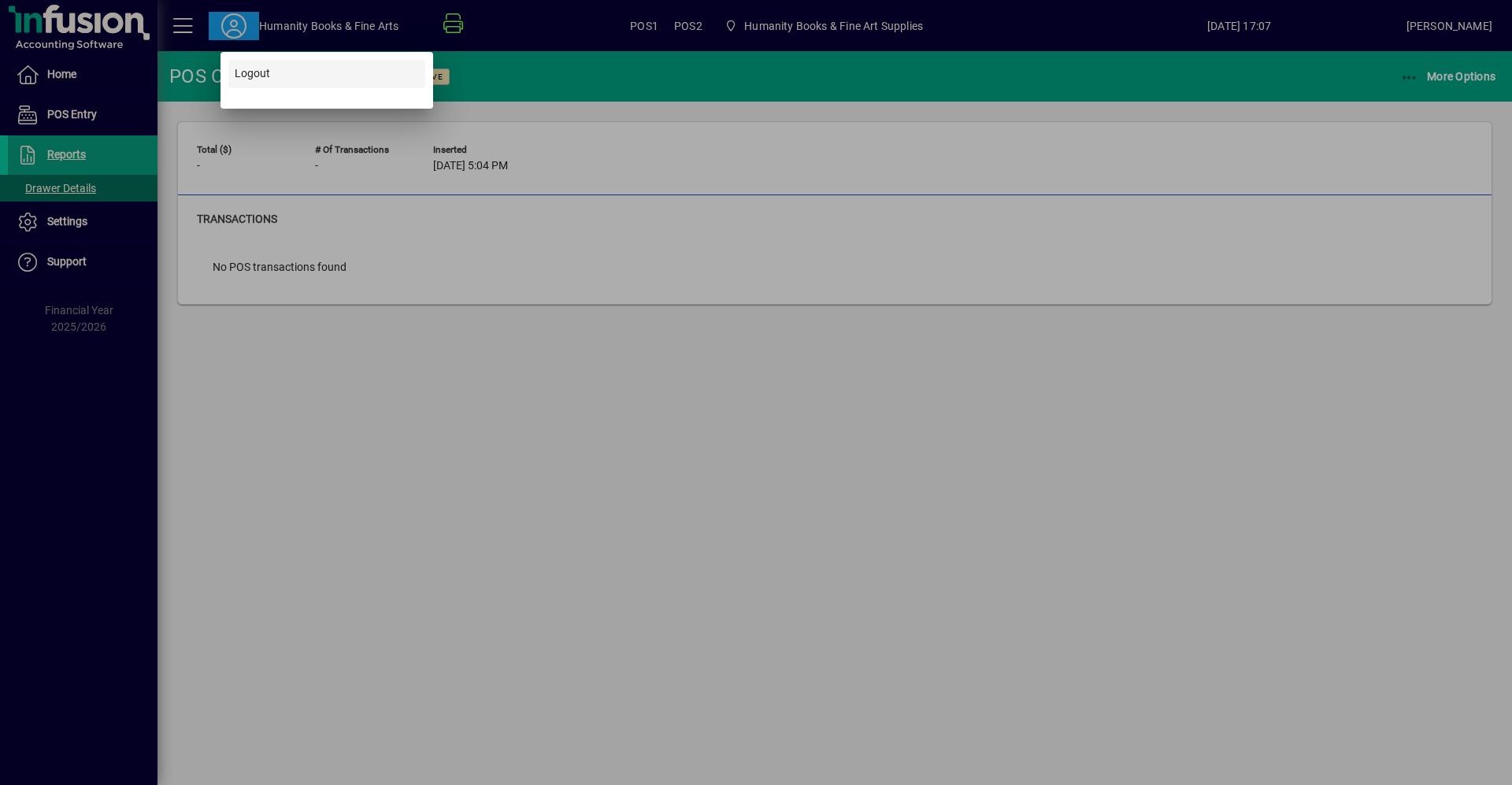
click at [256, 77] on span "Logout" at bounding box center [253, 74] width 35 height 17
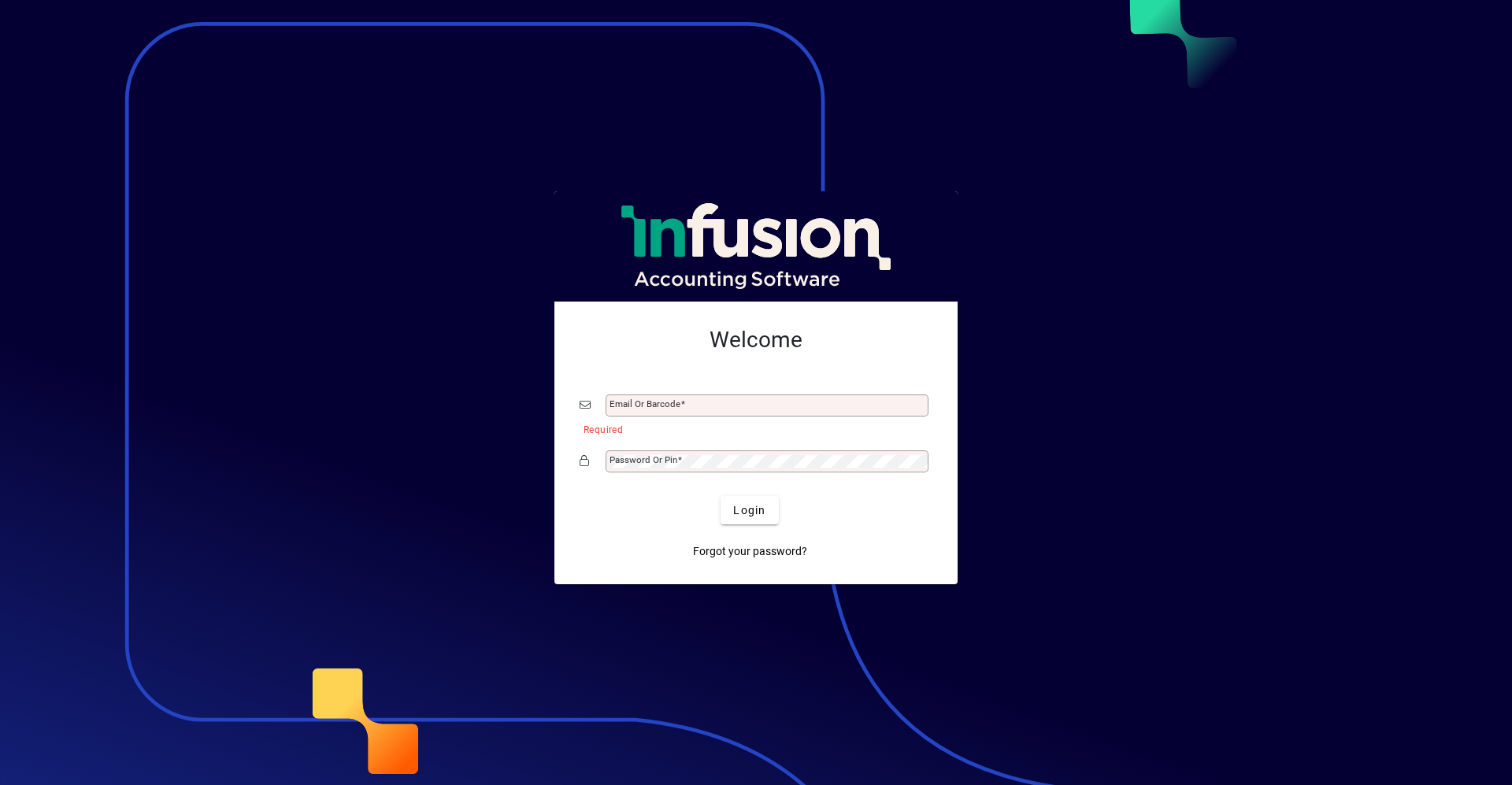
click at [1217, 427] on div at bounding box center [756, 392] width 1512 height 785
